Goal: Navigation & Orientation: Find specific page/section

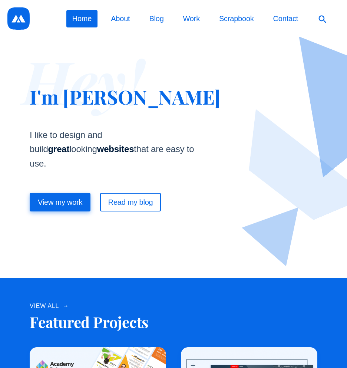
click at [53, 94] on h1 "Hey! I'm Martin" at bounding box center [125, 96] width 191 height 23
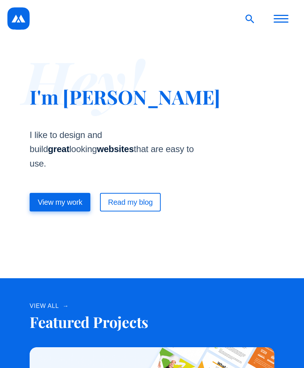
click at [61, 92] on h1 "Hey! I'm Martin" at bounding box center [152, 96] width 245 height 23
click at [279, 17] on button "Open menu" at bounding box center [281, 18] width 22 height 22
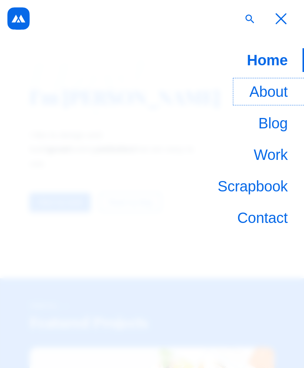
click at [266, 91] on link "About" at bounding box center [269, 92] width 69 height 24
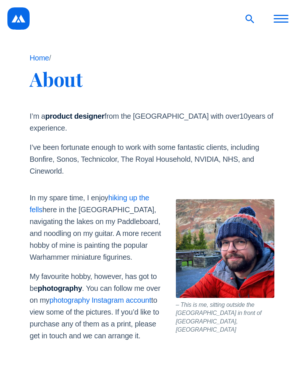
click at [33, 115] on p "I’m a product designer from the [GEOGRAPHIC_DATA] with over 10 years of experie…" at bounding box center [152, 122] width 245 height 24
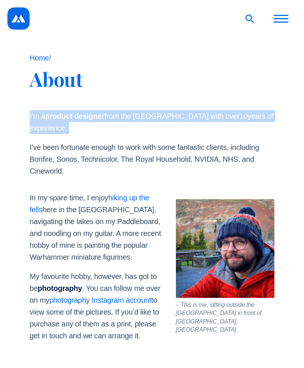
click at [38, 141] on p "I’ve been fortunate enough to work with some fantastic clients, including Bonfi…" at bounding box center [152, 159] width 245 height 36
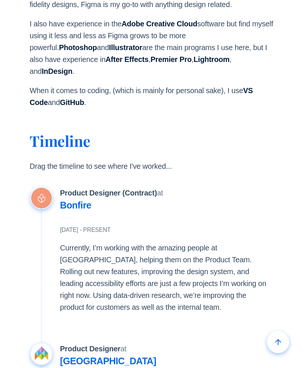
scroll to position [639, 0]
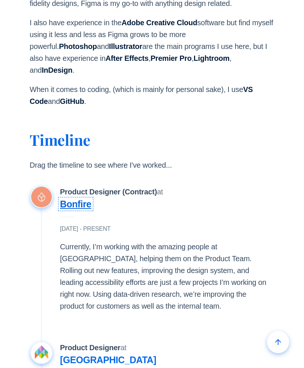
click at [70, 199] on link "Bonfire" at bounding box center [75, 204] width 31 height 10
